Goal: Task Accomplishment & Management: Use online tool/utility

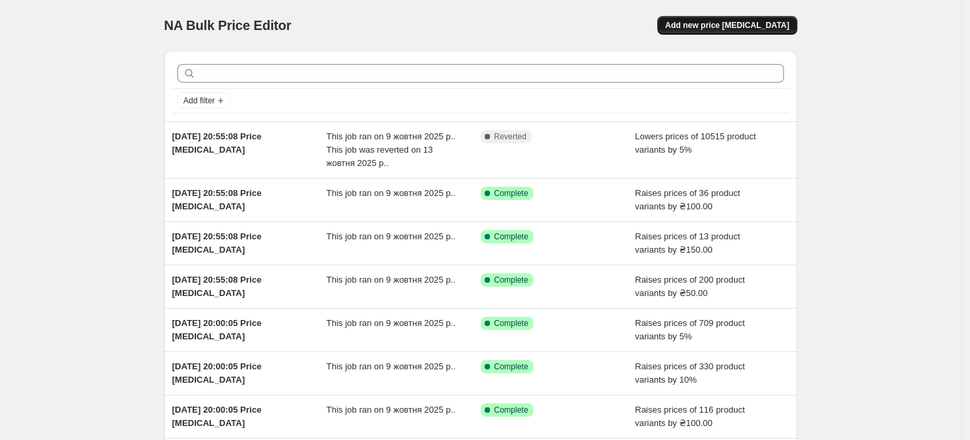
click at [780, 31] on button "Add new price [MEDICAL_DATA]" at bounding box center [728, 25] width 140 height 19
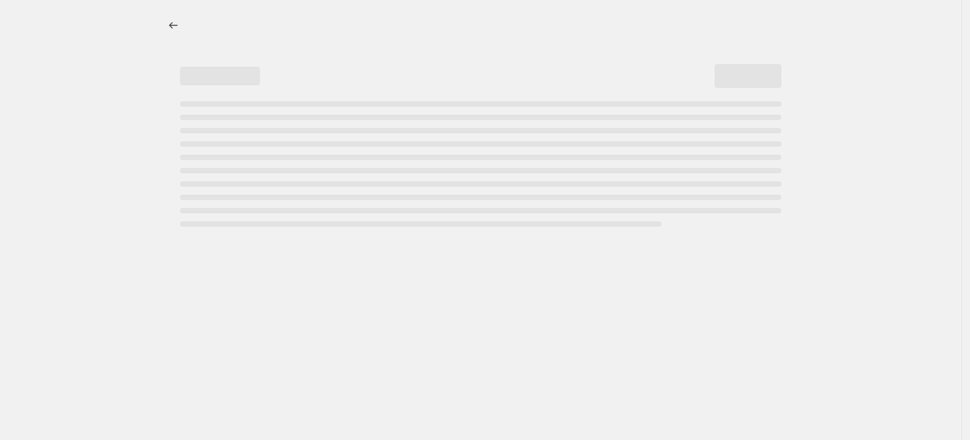
select select "percentage"
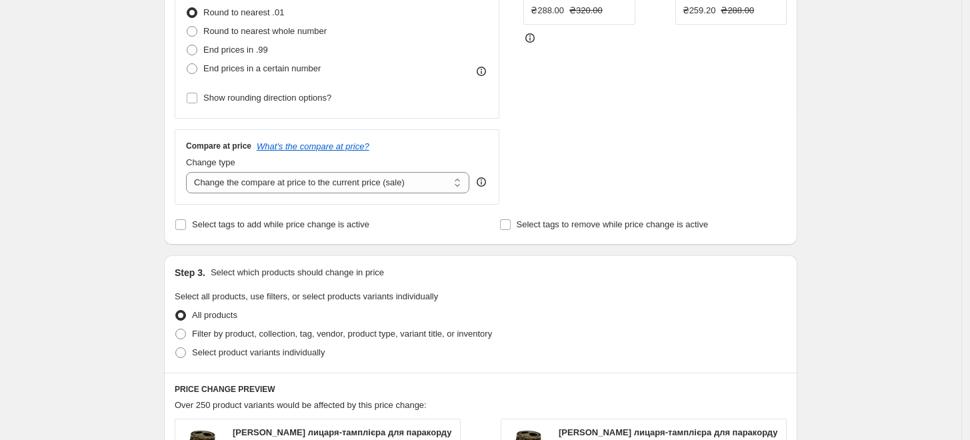
scroll to position [444, 0]
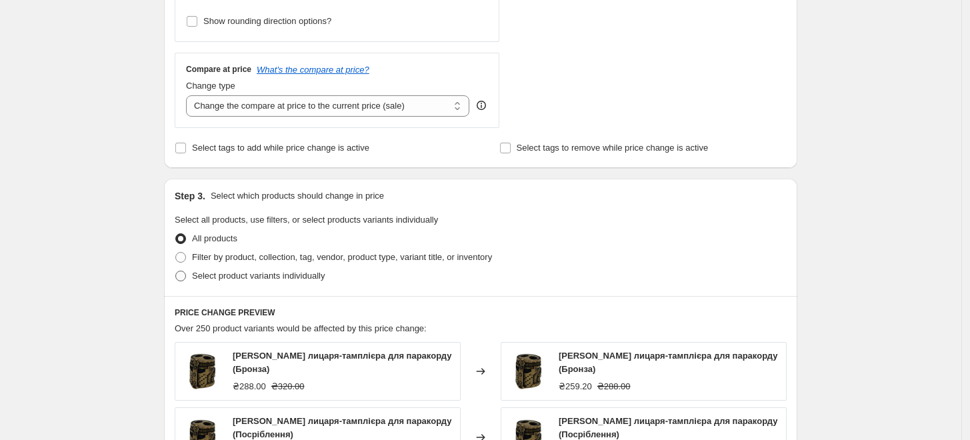
click at [284, 280] on span "Select product variants individually" at bounding box center [258, 276] width 133 height 10
click at [176, 271] on input "Select product variants individually" at bounding box center [175, 271] width 1 height 1
radio input "true"
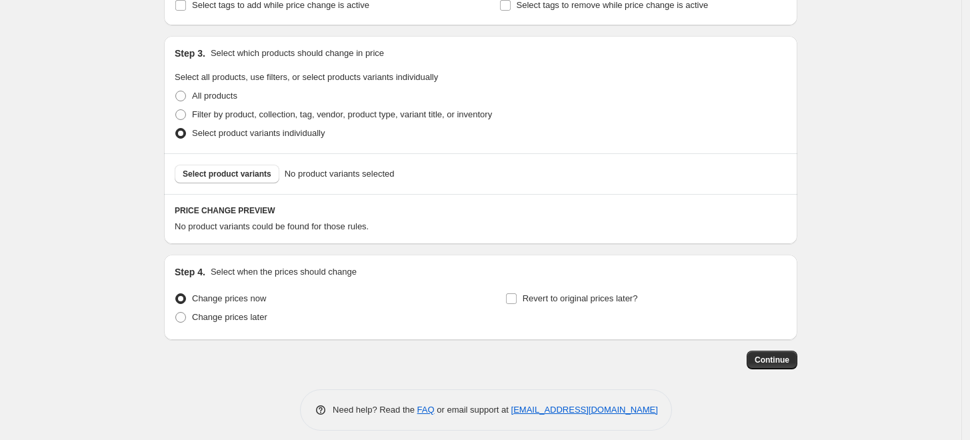
scroll to position [592, 0]
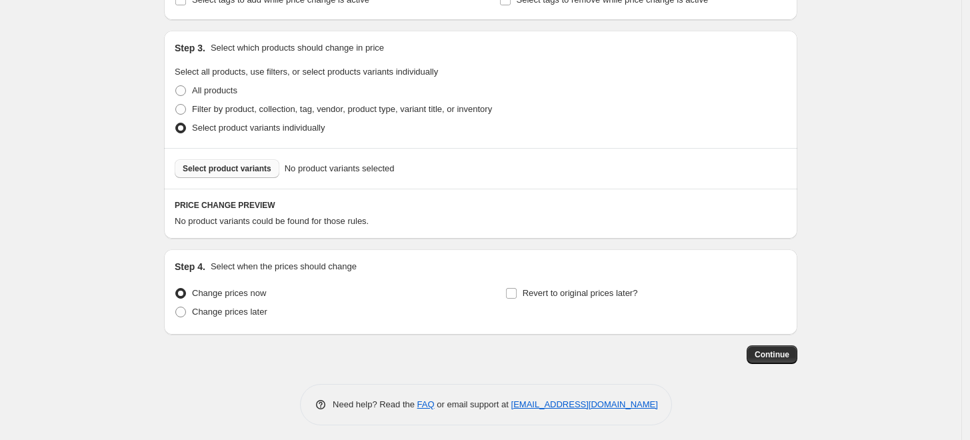
click at [251, 172] on span "Select product variants" at bounding box center [227, 168] width 89 height 11
click at [258, 109] on span "Filter by product, collection, tag, vendor, product type, variant title, or inv…" at bounding box center [342, 109] width 300 height 10
click at [176, 105] on input "Filter by product, collection, tag, vendor, product type, variant title, or inv…" at bounding box center [175, 104] width 1 height 1
radio input "true"
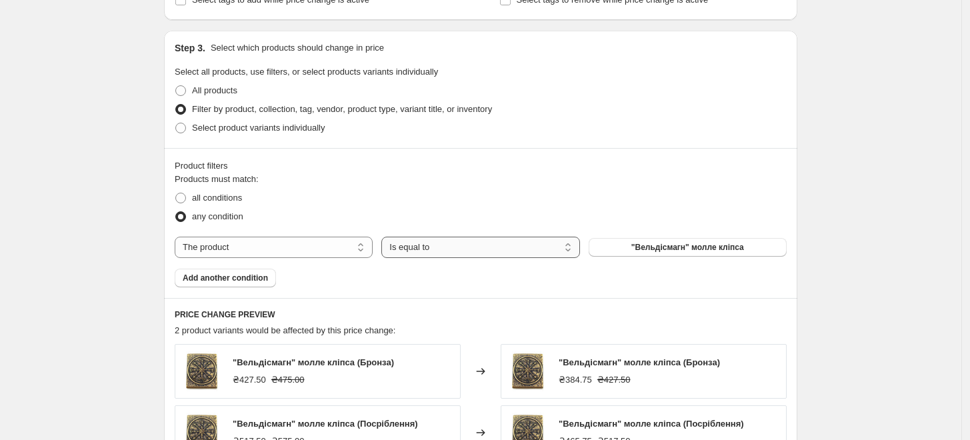
click at [411, 250] on select "Is equal to Is not equal to" at bounding box center [481, 247] width 198 height 21
click at [330, 249] on select "The product The product's collection The product's tag The product's vendor The…" at bounding box center [274, 247] width 198 height 21
drag, startPoint x: 502, startPoint y: 212, endPoint x: 454, endPoint y: 211, distance: 48.0
click at [496, 211] on div "any condition" at bounding box center [481, 216] width 612 height 19
click at [242, 195] on span "all conditions" at bounding box center [217, 198] width 50 height 10
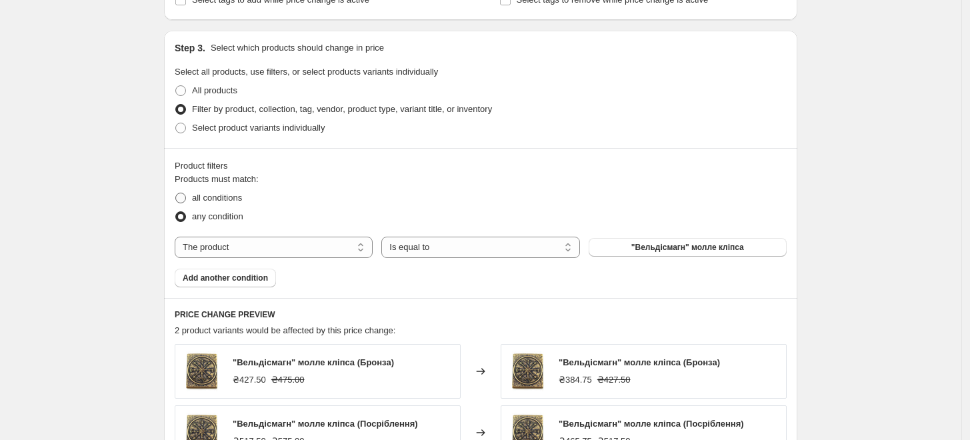
click at [176, 193] on input "all conditions" at bounding box center [175, 193] width 1 height 1
radio input "true"
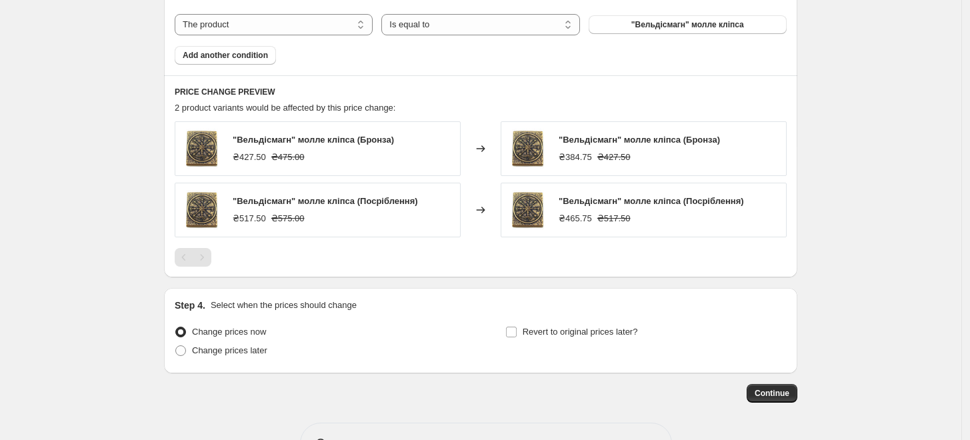
scroll to position [859, 0]
